Goal: Task Accomplishment & Management: Manage account settings

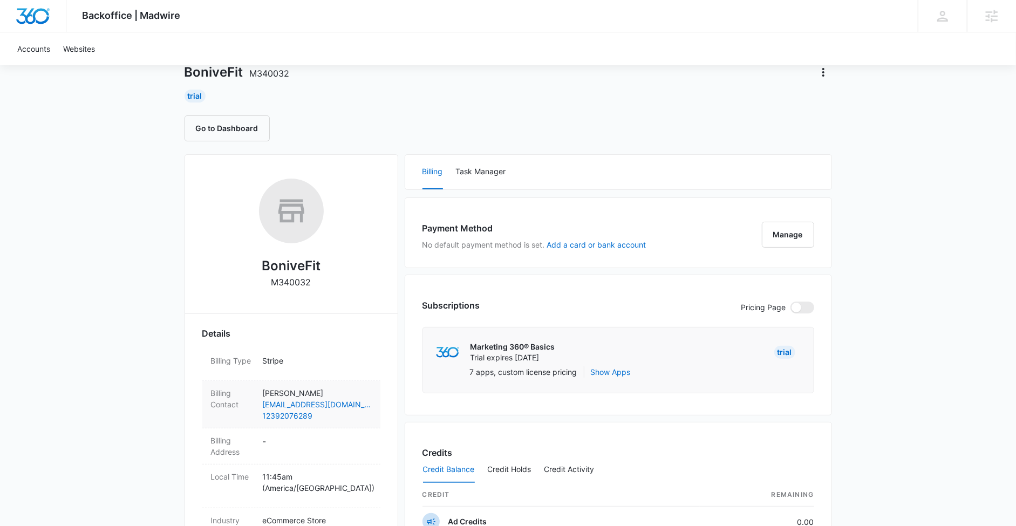
scroll to position [169, 0]
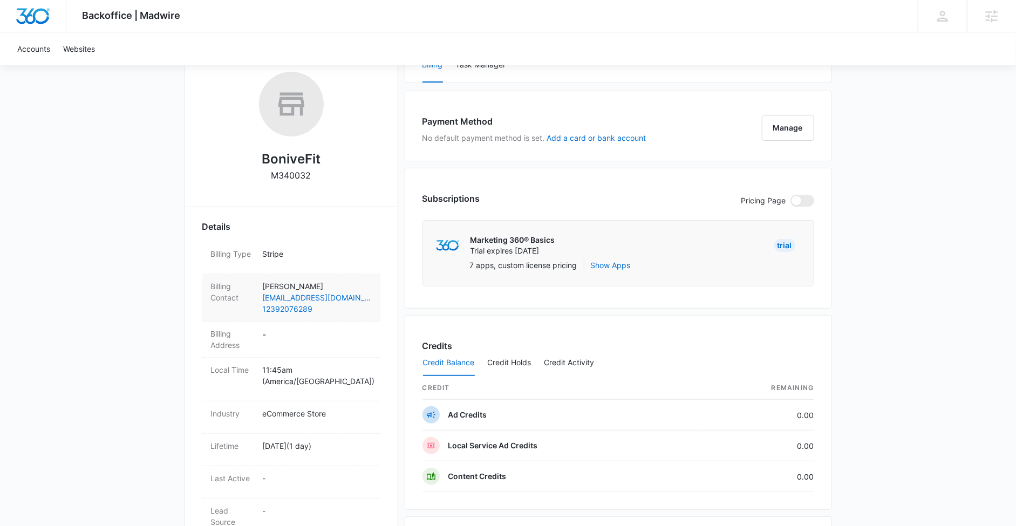
click at [339, 284] on p "Douglana Smith" at bounding box center [317, 285] width 109 height 11
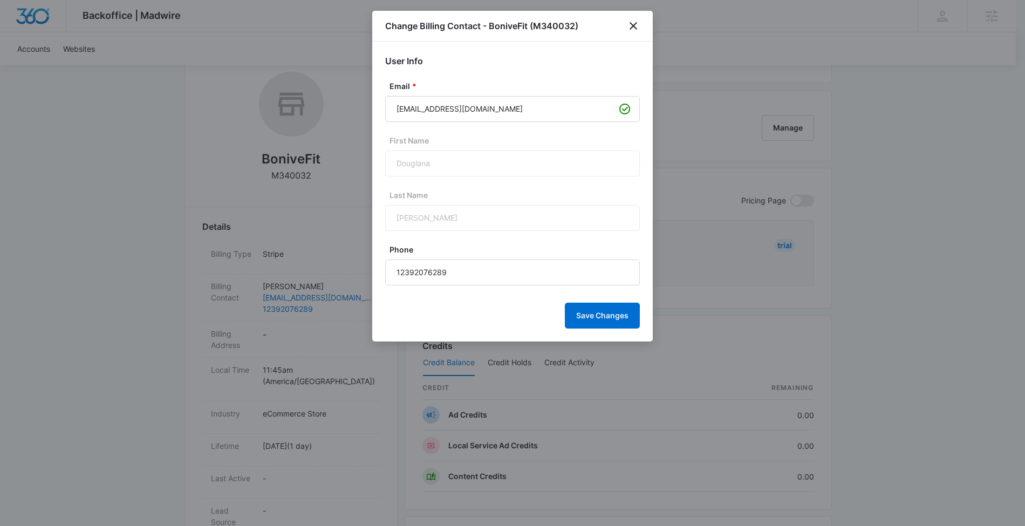
click at [533, 165] on div "Douglana" at bounding box center [512, 163] width 255 height 26
click at [633, 24] on icon "close" at bounding box center [633, 25] width 13 height 13
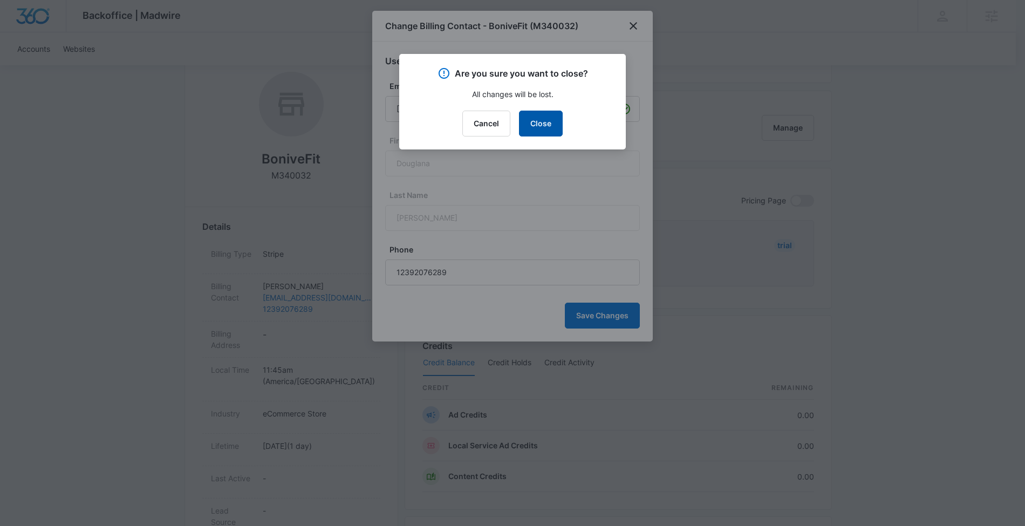
click at [541, 124] on button "Close" at bounding box center [541, 124] width 44 height 26
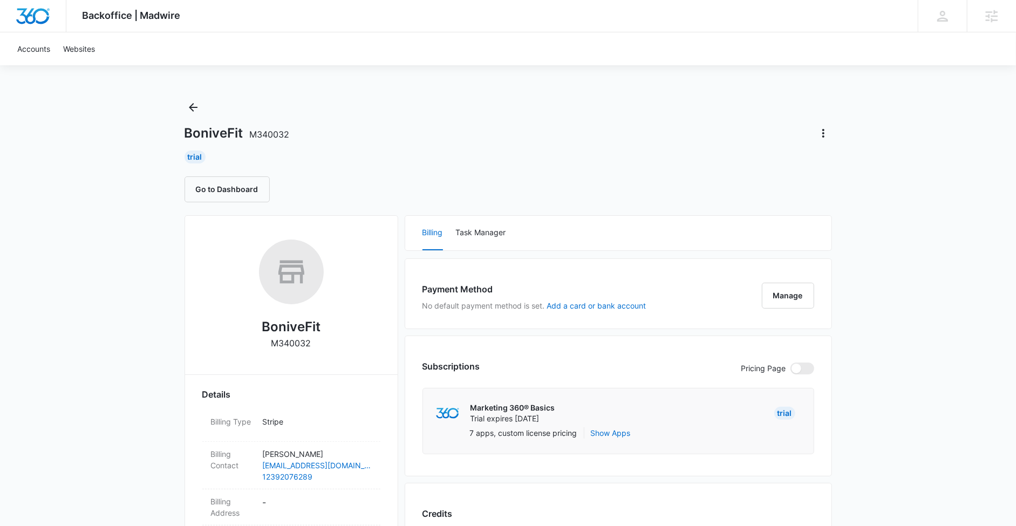
scroll to position [0, 0]
click at [256, 189] on button "Go to Dashboard" at bounding box center [226, 190] width 85 height 26
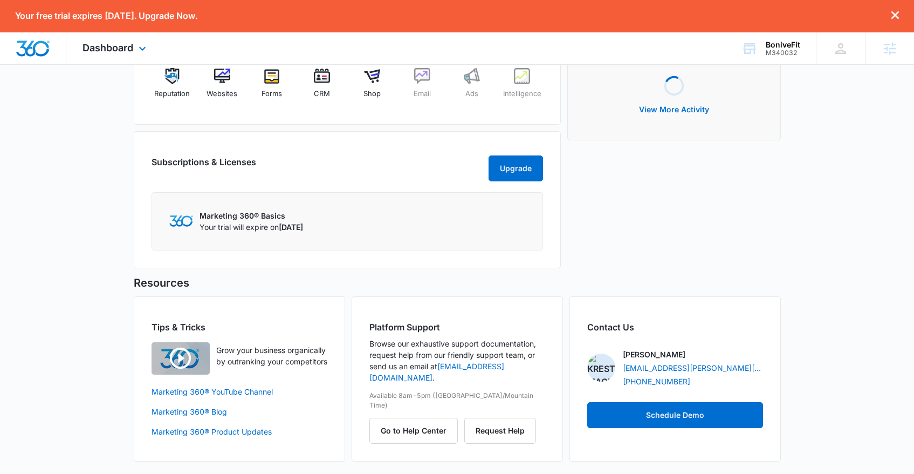
scroll to position [269, 0]
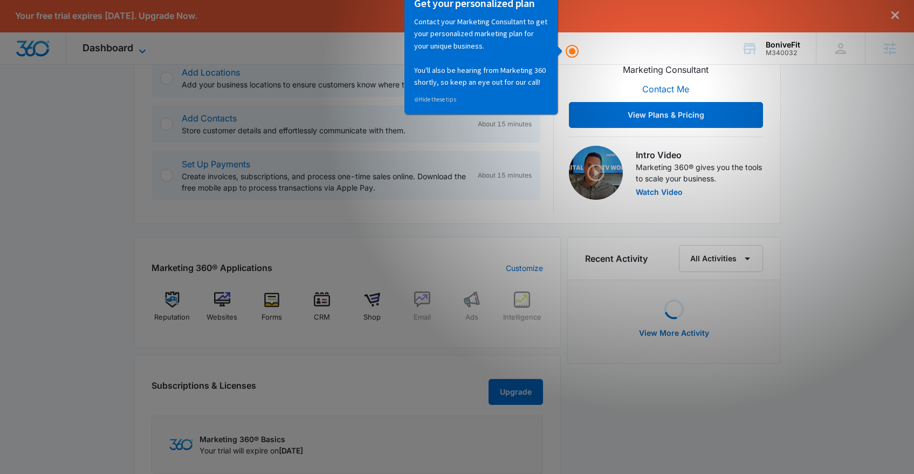
click at [106, 51] on span "Dashboard" at bounding box center [108, 47] width 51 height 11
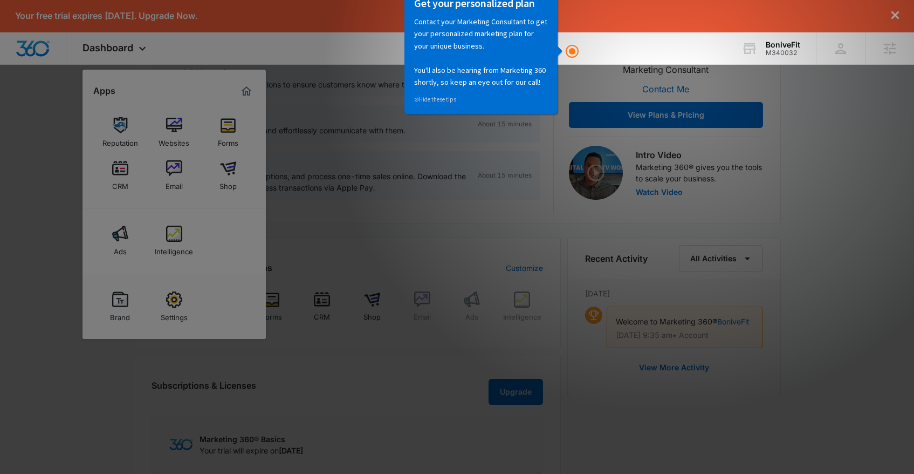
click at [168, 315] on div "Settings" at bounding box center [174, 314] width 27 height 14
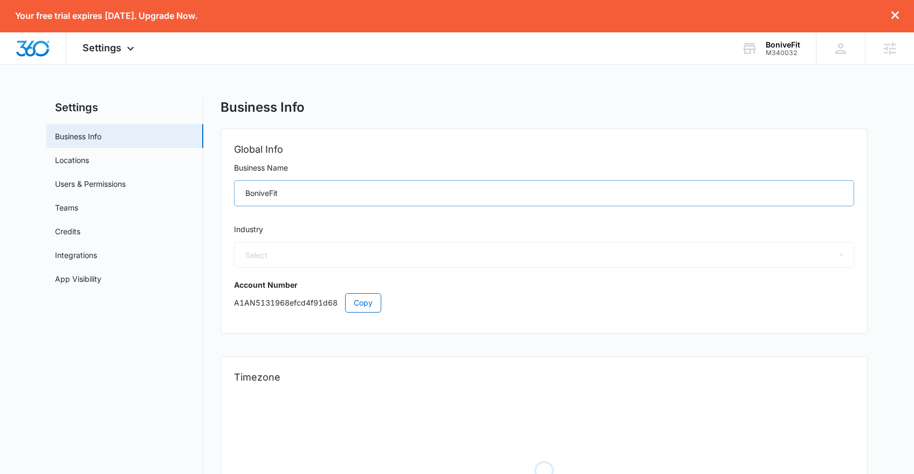
select select "45"
select select "US"
select select "America/Denver"
click at [89, 160] on link "Locations" at bounding box center [72, 159] width 34 height 11
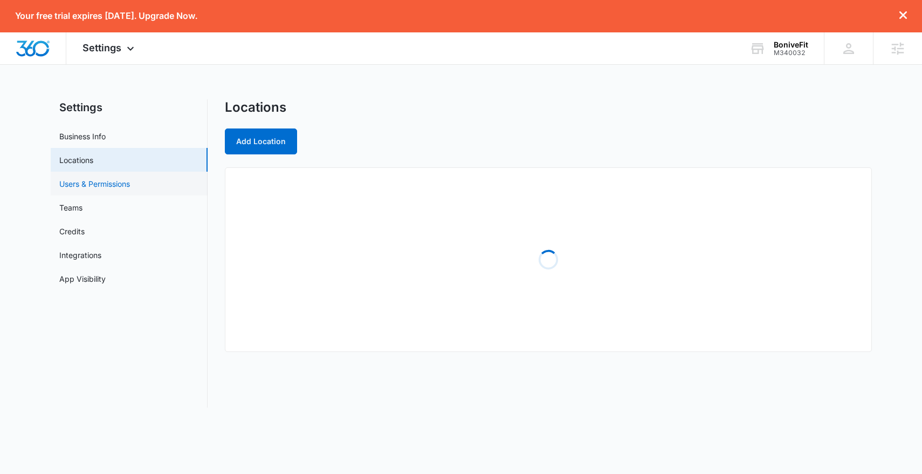
click at [106, 189] on link "Users & Permissions" at bounding box center [94, 183] width 71 height 11
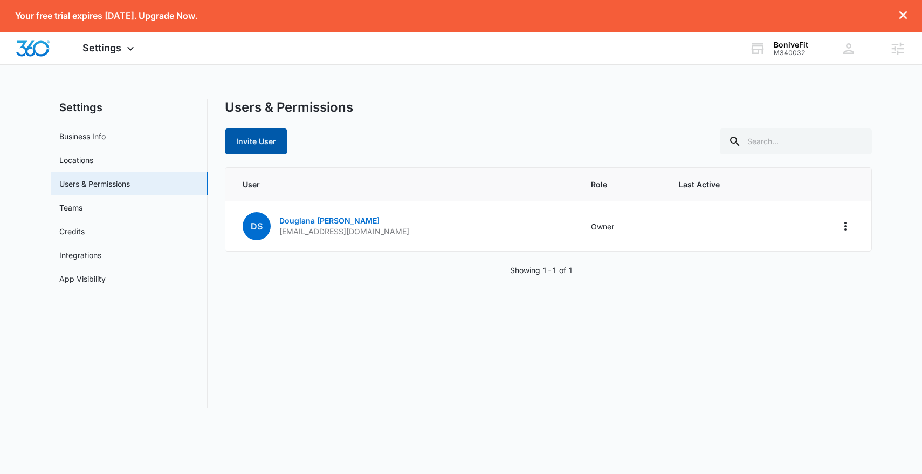
click at [255, 139] on button "Invite User" at bounding box center [256, 141] width 63 height 26
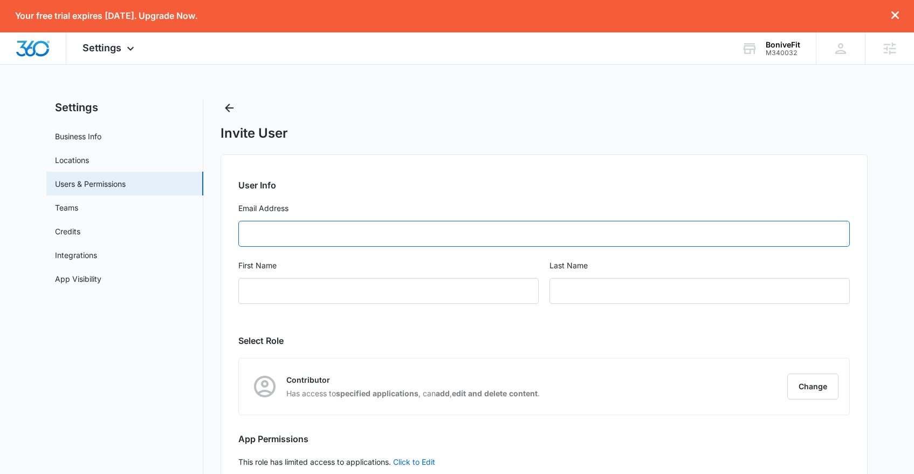
click at [294, 234] on input "Email Address" at bounding box center [544, 234] width 612 height 26
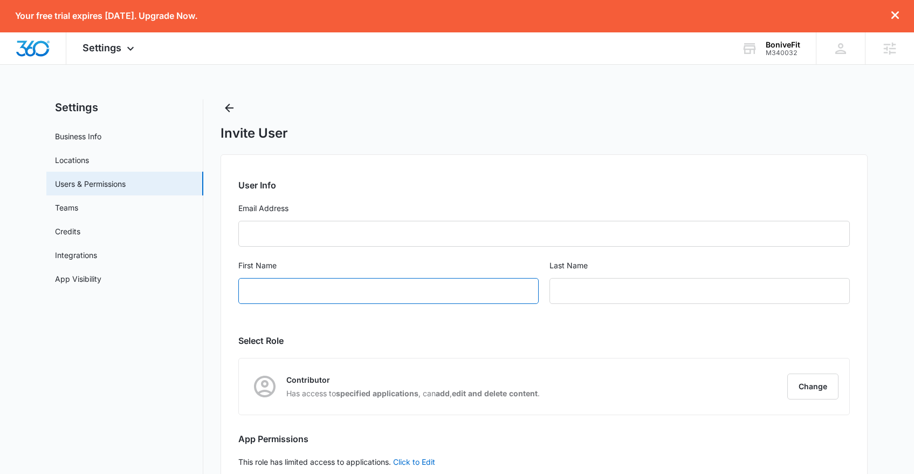
paste input "Douglyana Morillo"
drag, startPoint x: 319, startPoint y: 290, endPoint x: 291, endPoint y: 291, distance: 27.5
click at [291, 291] on input "Douglyana Morillo" at bounding box center [388, 291] width 300 height 26
type input "Douglyana"
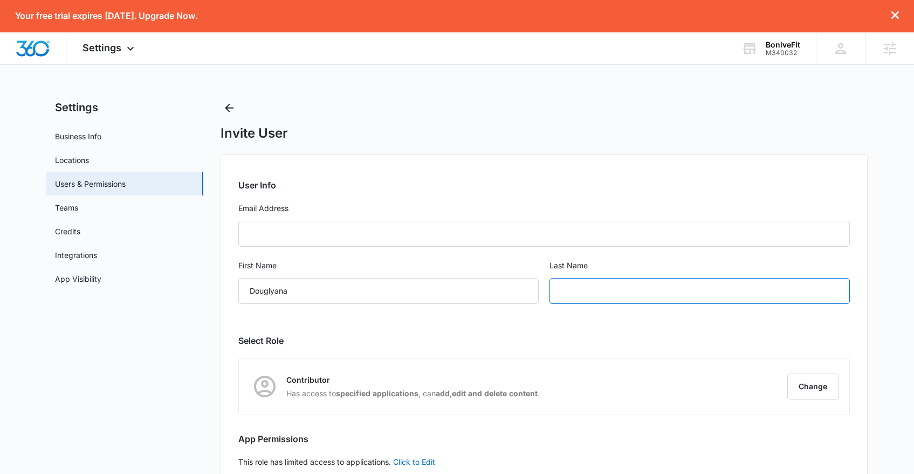
paste input "Morillo"
type input "Morillo"
